Goal: Obtain resource: Download file/media

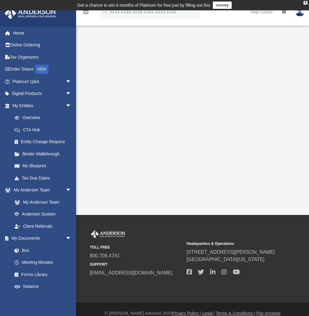
click at [31, 237] on link "My Documents arrow_drop_down" at bounding box center [40, 238] width 73 height 12
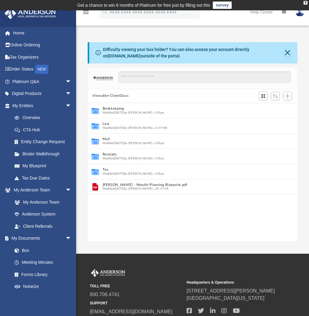
scroll to position [134, 205]
click at [106, 124] on button "Law" at bounding box center [189, 124] width 172 height 4
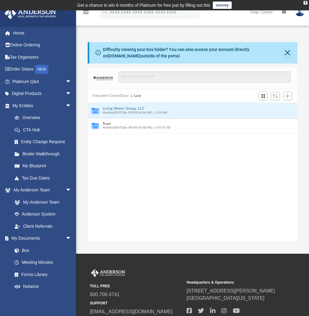
click at [109, 108] on button "Living Water Group, LLC" at bounding box center [189, 108] width 172 height 4
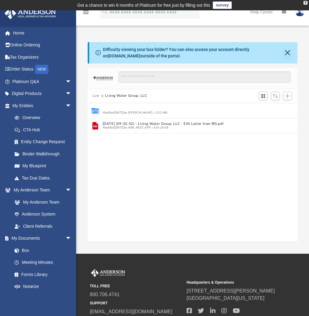
click at [110, 109] on button "Initial Docs" at bounding box center [189, 108] width 172 height 4
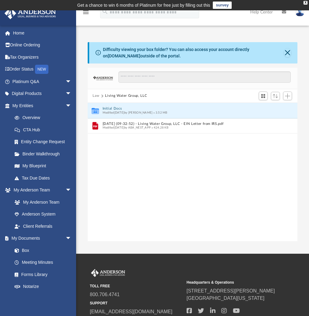
click at [110, 109] on button "Initial Docs" at bounding box center [189, 108] width 172 height 4
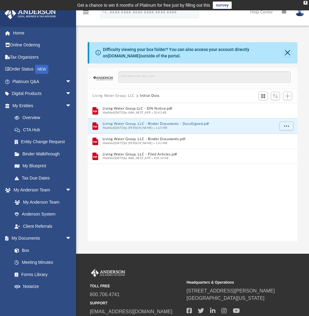
click at [170, 124] on button "Living Water Group, LLC - Binder Documents - DocuSigned.pdf" at bounding box center [189, 124] width 172 height 4
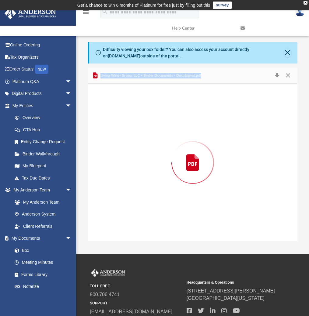
click at [170, 124] on div "Preview" at bounding box center [193, 162] width 210 height 157
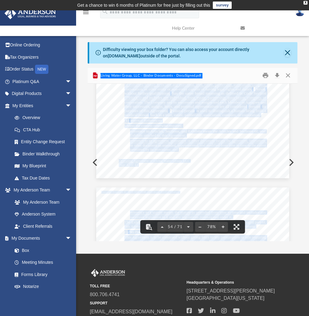
scroll to position [14114, 0]
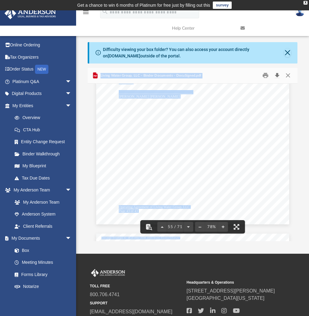
click at [278, 74] on button "Download" at bounding box center [277, 75] width 11 height 9
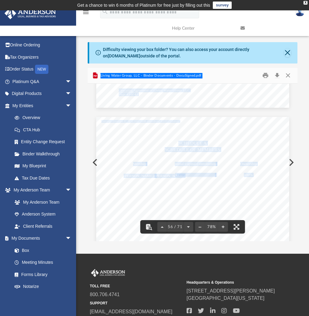
scroll to position [14236, 0]
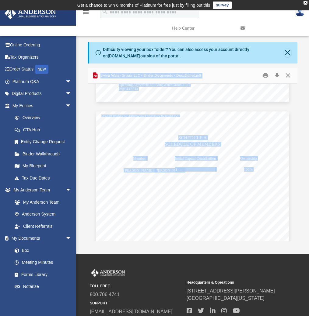
click at [35, 237] on link "My Documents arrow_drop_down" at bounding box center [40, 238] width 73 height 12
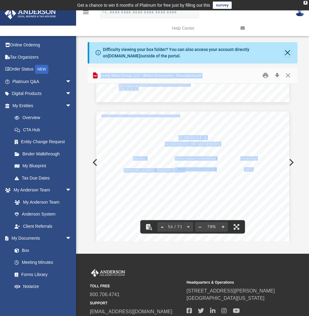
click at [30, 237] on link "My Documents arrow_drop_down" at bounding box center [40, 238] width 73 height 12
click at [96, 165] on div "Operating Agreement of Living Water Group, LLC SCHEDULE A SCHEDULE OF MEMBERS M…" at bounding box center [192, 236] width 193 height 250
click at [96, 161] on div "Operating Agreement of Living Water Group, LLC SCHEDULE A SCHEDULE OF MEMBERS M…" at bounding box center [192, 236] width 193 height 250
click at [92, 165] on button "Preview" at bounding box center [94, 162] width 13 height 17
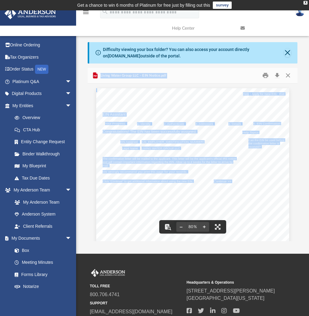
click at [29, 237] on link "My Documents arrow_drop_down" at bounding box center [40, 238] width 73 height 12
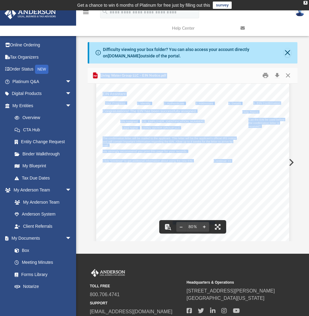
scroll to position [0, 0]
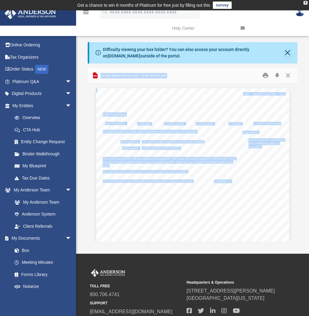
click at [28, 239] on link "My Documents arrow_drop_down" at bounding box center [40, 238] width 73 height 12
click at [20, 187] on link "My Anderson Team arrow_drop_down" at bounding box center [40, 190] width 73 height 12
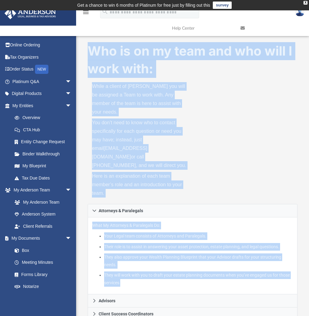
click at [233, 168] on div "Who is on my team and who will I work with: While a client of [PERSON_NAME] you…" at bounding box center [193, 123] width 210 height 162
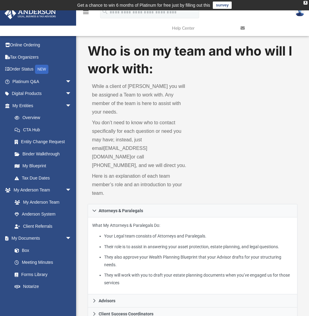
click at [33, 240] on link "My Documents arrow_drop_down" at bounding box center [40, 238] width 73 height 12
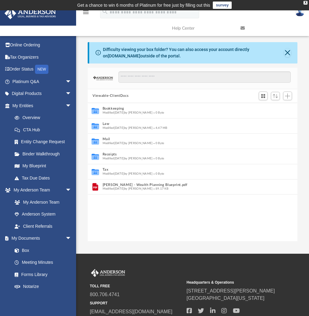
scroll to position [134, 205]
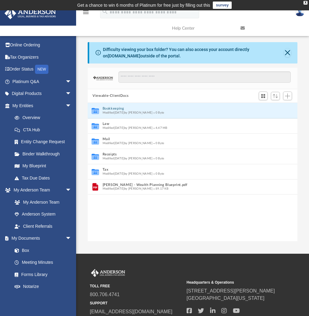
click at [116, 110] on button "Bookkeeping" at bounding box center [189, 108] width 172 height 4
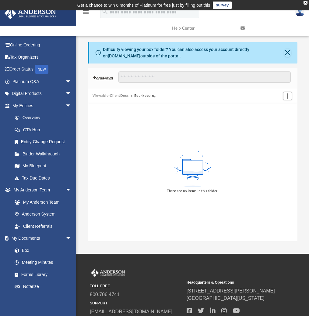
click at [37, 238] on link "My Documents arrow_drop_down" at bounding box center [40, 238] width 73 height 12
click at [122, 96] on button "Viewable-ClientDocs" at bounding box center [111, 95] width 36 height 5
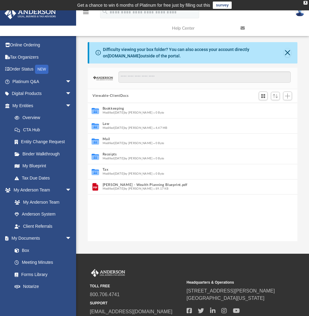
click at [111, 97] on button "Viewable-ClientDocs" at bounding box center [111, 95] width 36 height 5
click at [108, 109] on button "Bookkeeping" at bounding box center [189, 108] width 172 height 4
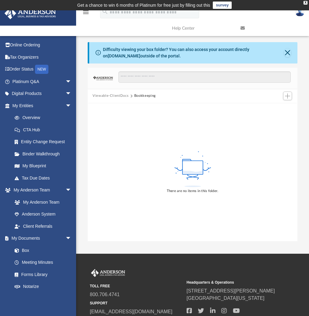
click at [136, 95] on button "Bookkeeping" at bounding box center [145, 95] width 22 height 5
click at [33, 236] on link "My Documents arrow_drop_down" at bounding box center [40, 238] width 73 height 12
click at [287, 53] on button "Close" at bounding box center [287, 52] width 7 height 9
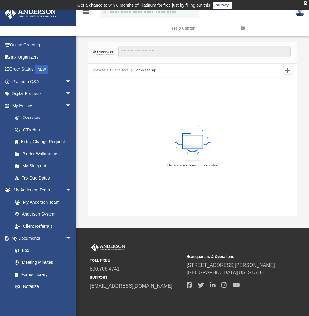
click at [35, 237] on link "My Documents arrow_drop_down" at bounding box center [40, 238] width 73 height 12
click at [27, 253] on link "Box" at bounding box center [42, 250] width 66 height 12
click at [26, 250] on link "Box" at bounding box center [42, 250] width 66 height 12
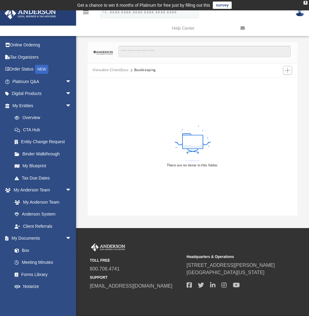
click at [26, 250] on link "Box" at bounding box center [42, 250] width 66 height 12
click at [34, 238] on link "My Documents arrow_drop_down" at bounding box center [40, 238] width 73 height 12
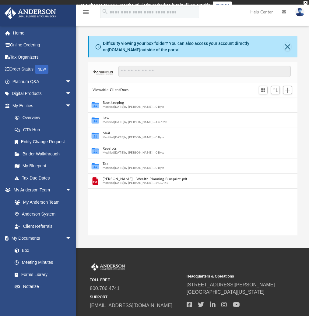
scroll to position [134, 205]
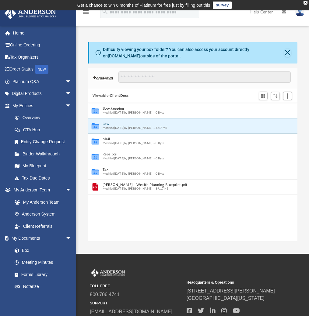
click at [106, 124] on button "Law" at bounding box center [189, 124] width 172 height 4
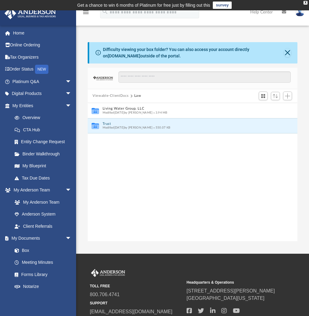
click at [108, 122] on button "Trust" at bounding box center [189, 124] width 172 height 4
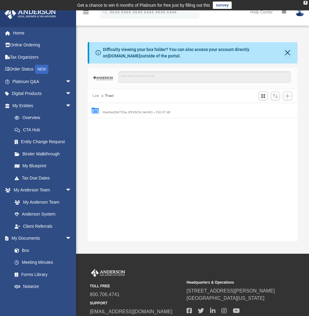
click at [118, 109] on button "Land Trust" at bounding box center [189, 108] width 172 height 4
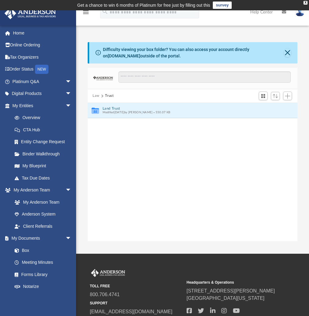
click at [118, 109] on button "Land Trust" at bounding box center [189, 108] width 172 height 4
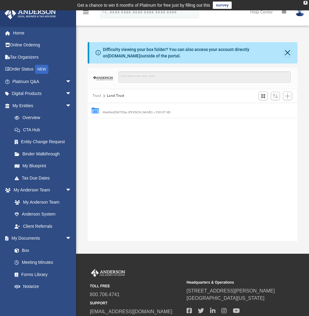
click at [138, 109] on button "Land Trust - Calle Caballeros Trust" at bounding box center [189, 108] width 172 height 4
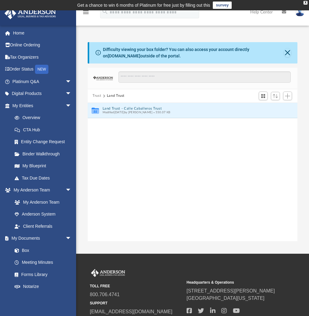
click at [138, 109] on button "Land Trust - Calle Caballeros Trust" at bounding box center [189, 108] width 172 height 4
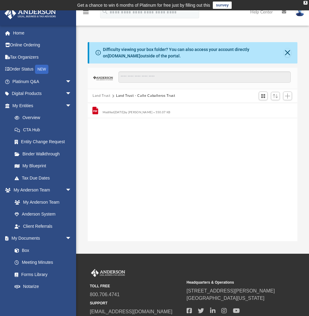
click at [134, 110] on button "Calle Caballeros Trust.pdf" at bounding box center [189, 108] width 172 height 4
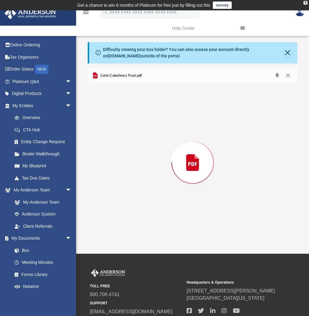
click at [134, 110] on div "Preview" at bounding box center [193, 162] width 210 height 157
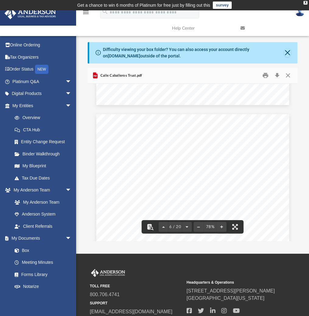
scroll to position [1280, 0]
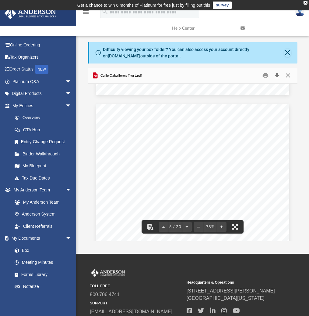
click at [277, 75] on button "Download" at bounding box center [277, 75] width 11 height 9
